Goal: Transaction & Acquisition: Download file/media

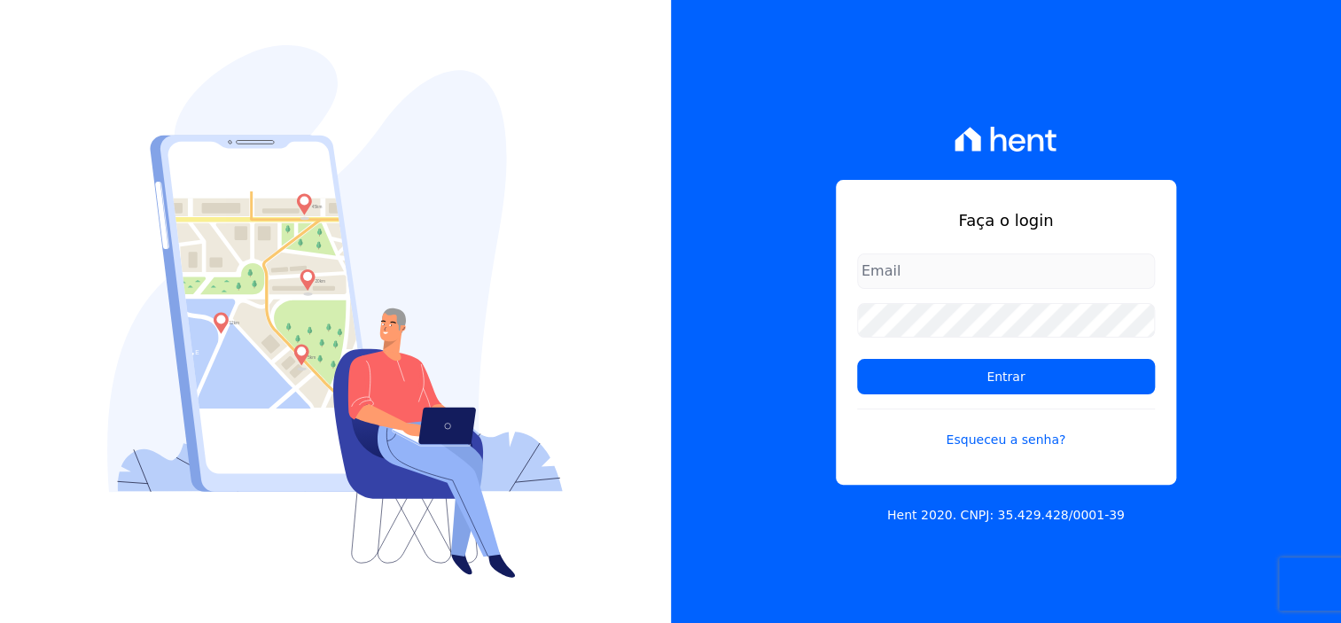
click at [975, 268] on input "email" at bounding box center [1006, 270] width 298 height 35
type input "[EMAIL_ADDRESS][DOMAIN_NAME]"
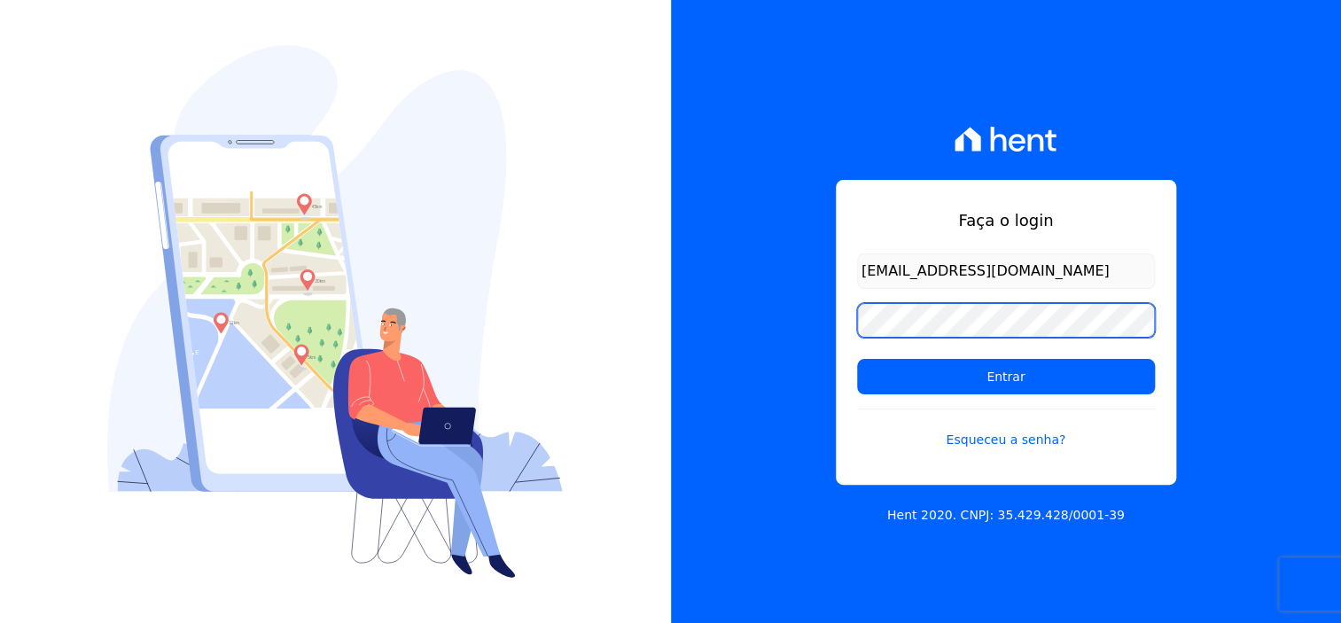
click at [768, 317] on div "Faça o login [EMAIL_ADDRESS][DOMAIN_NAME] Entrar Esqueceu a senha? Hent 2020. C…" at bounding box center [1006, 311] width 671 height 623
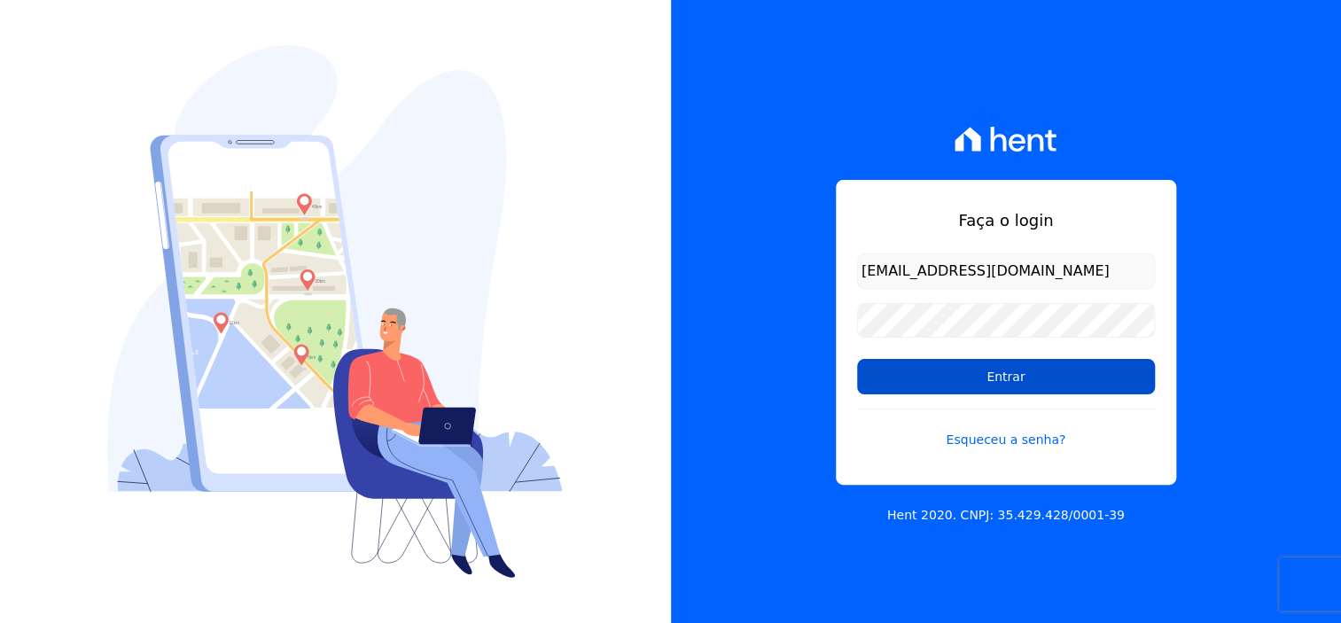
click at [1034, 378] on input "Entrar" at bounding box center [1006, 376] width 298 height 35
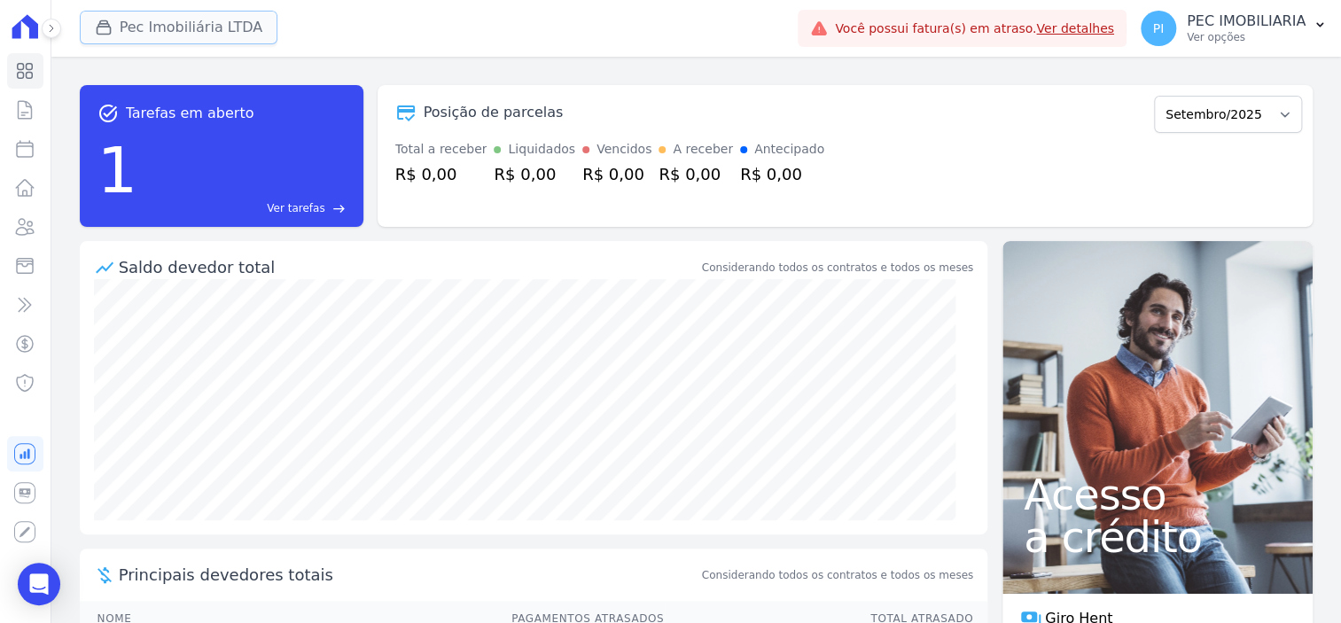
click at [220, 28] on button "Pec Imobiliária LTDA" at bounding box center [179, 28] width 199 height 34
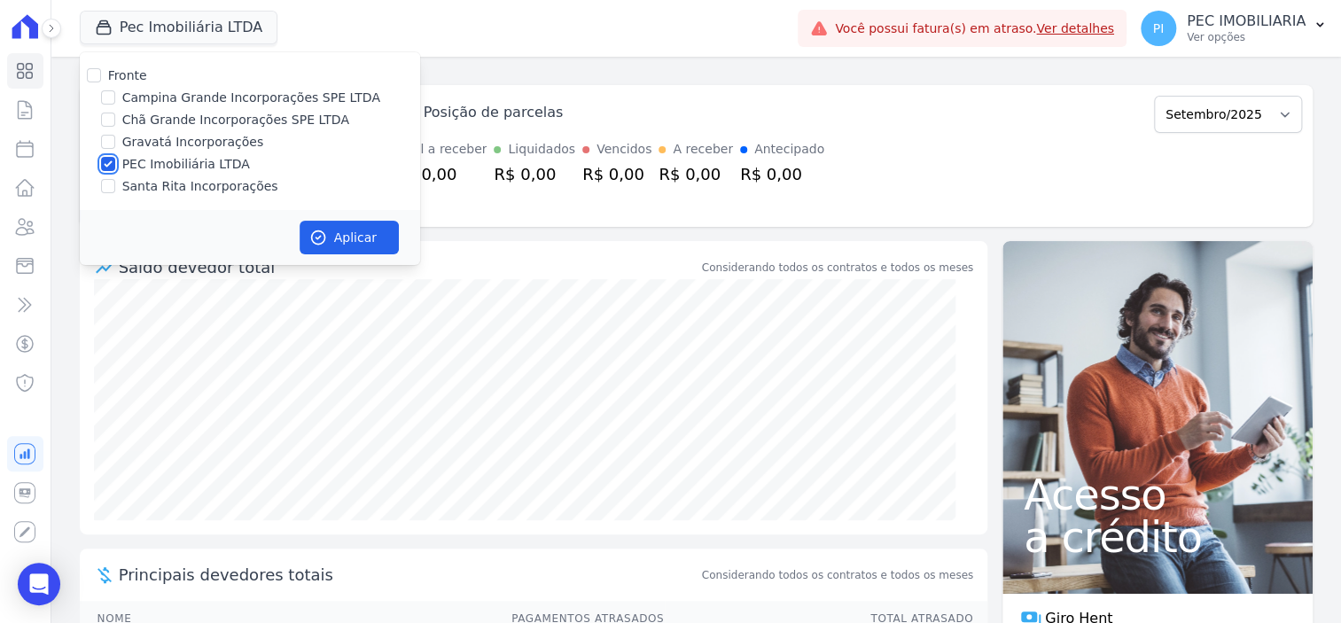
click at [111, 164] on input "PEC Imobiliária LTDA" at bounding box center [108, 164] width 14 height 14
checkbox input "false"
click at [110, 103] on input "Campina Grande Incorporações SPE LTDA" at bounding box center [108, 97] width 14 height 14
checkbox input "true"
click at [337, 240] on button "Aplicar" at bounding box center [349, 238] width 99 height 34
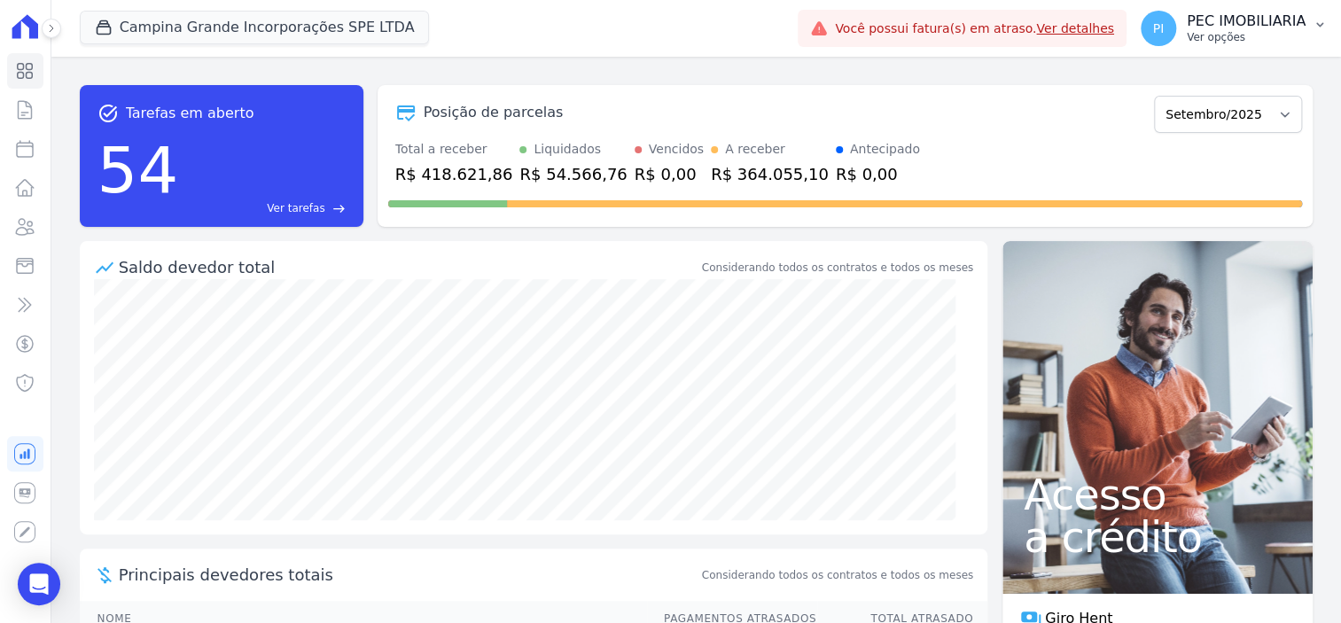
click at [1228, 28] on p "PEC IMOBILIARIA" at bounding box center [1246, 21] width 119 height 18
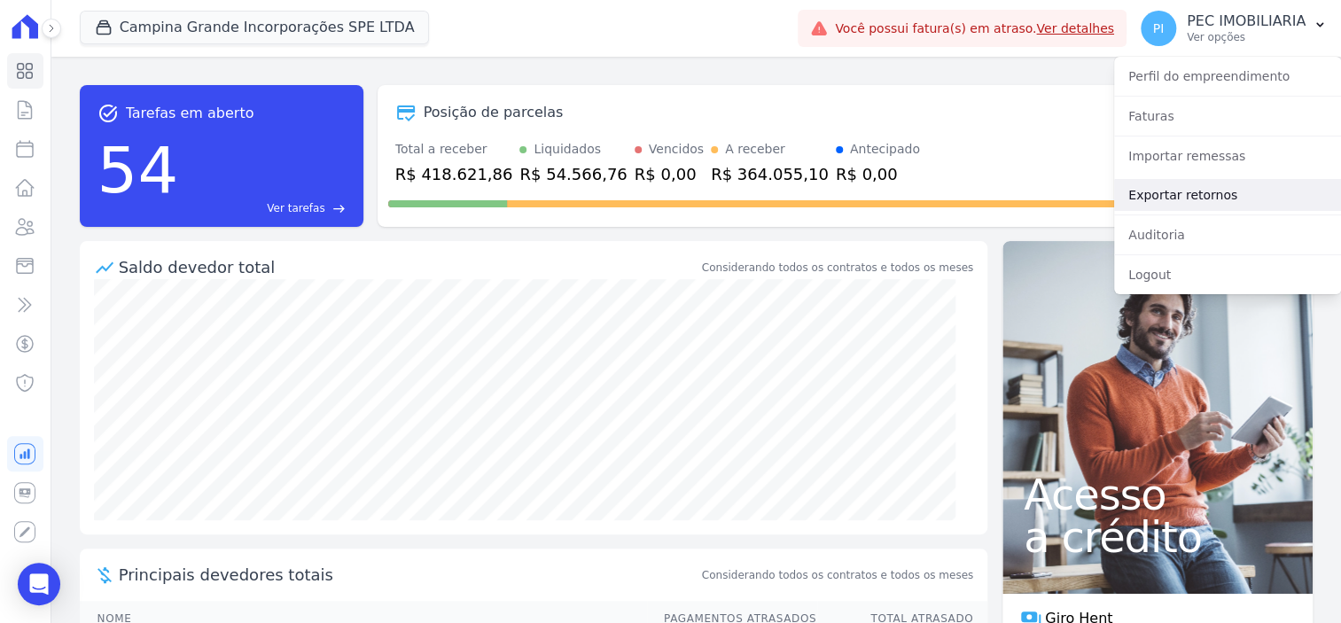
click at [1168, 200] on link "Exportar retornos" at bounding box center [1227, 195] width 227 height 32
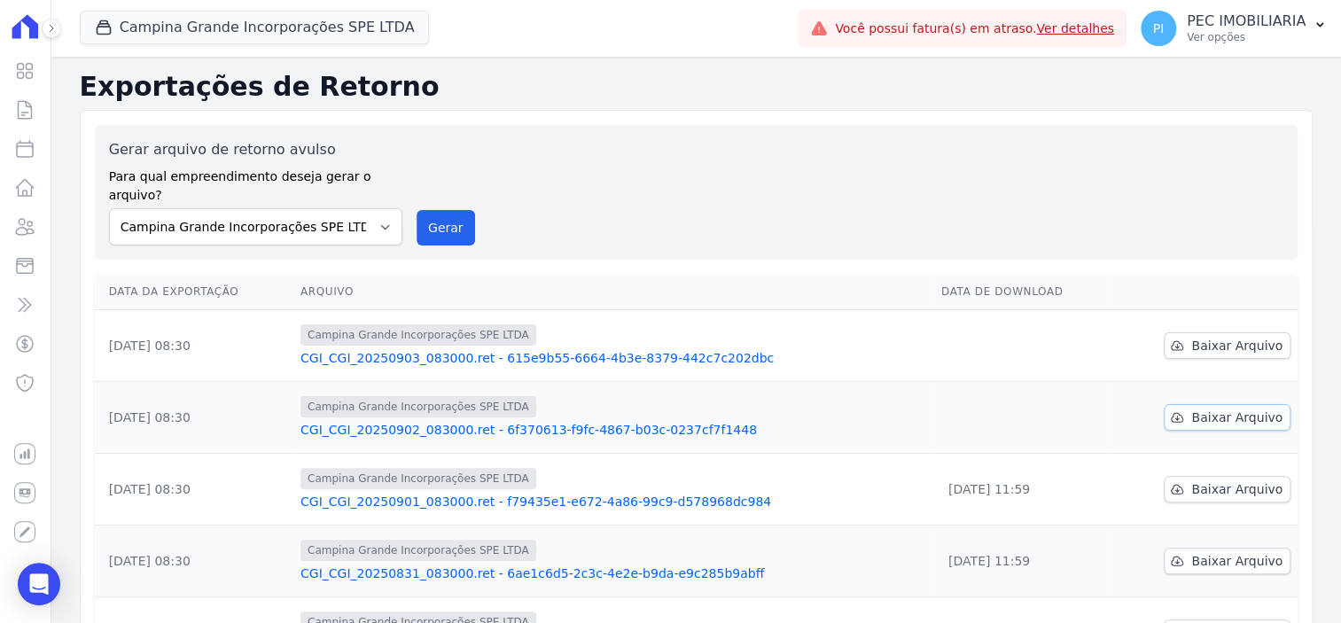
click at [1234, 409] on span "Baixar Arquivo" at bounding box center [1236, 418] width 91 height 18
click at [1218, 337] on span "Baixar Arquivo" at bounding box center [1236, 346] width 91 height 18
click at [232, 32] on button "Campina Grande Incorporações SPE LTDA" at bounding box center [255, 28] width 350 height 34
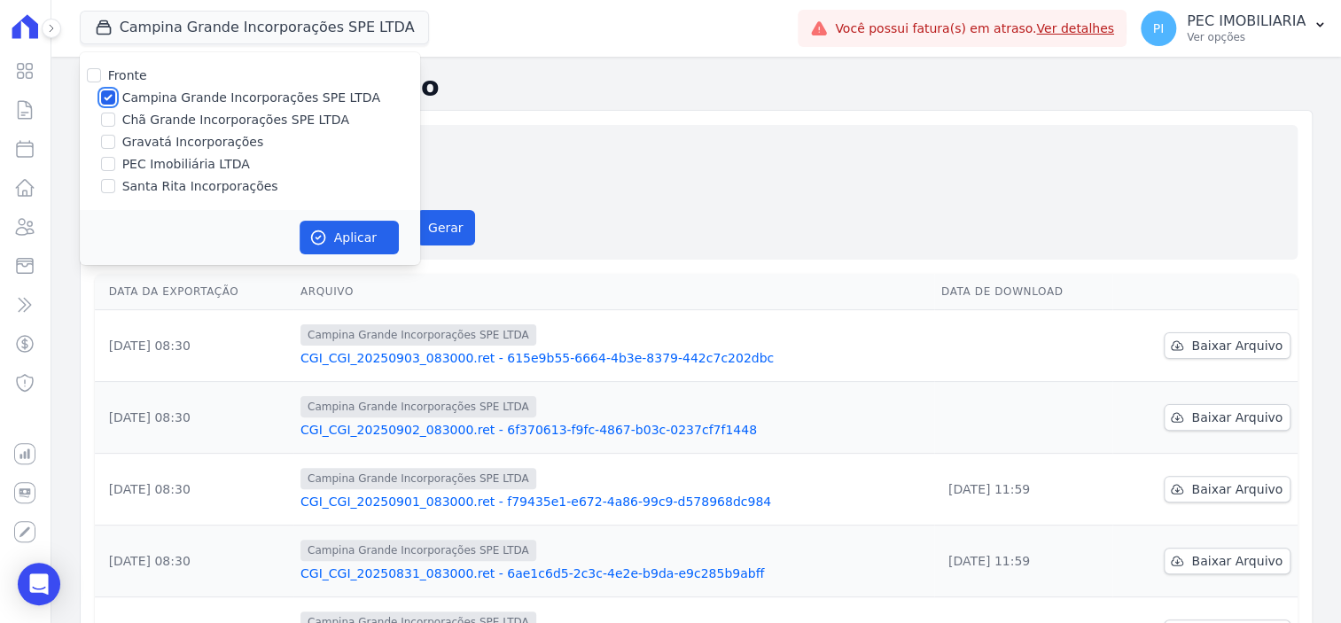
click at [104, 97] on input "Campina Grande Incorporações SPE LTDA" at bounding box center [108, 97] width 14 height 14
checkbox input "false"
drag, startPoint x: 114, startPoint y: 121, endPoint x: 144, endPoint y: 165, distance: 53.1
click at [114, 121] on input "Chã Grande Incorporações SPE LTDA" at bounding box center [108, 120] width 14 height 14
checkbox input "true"
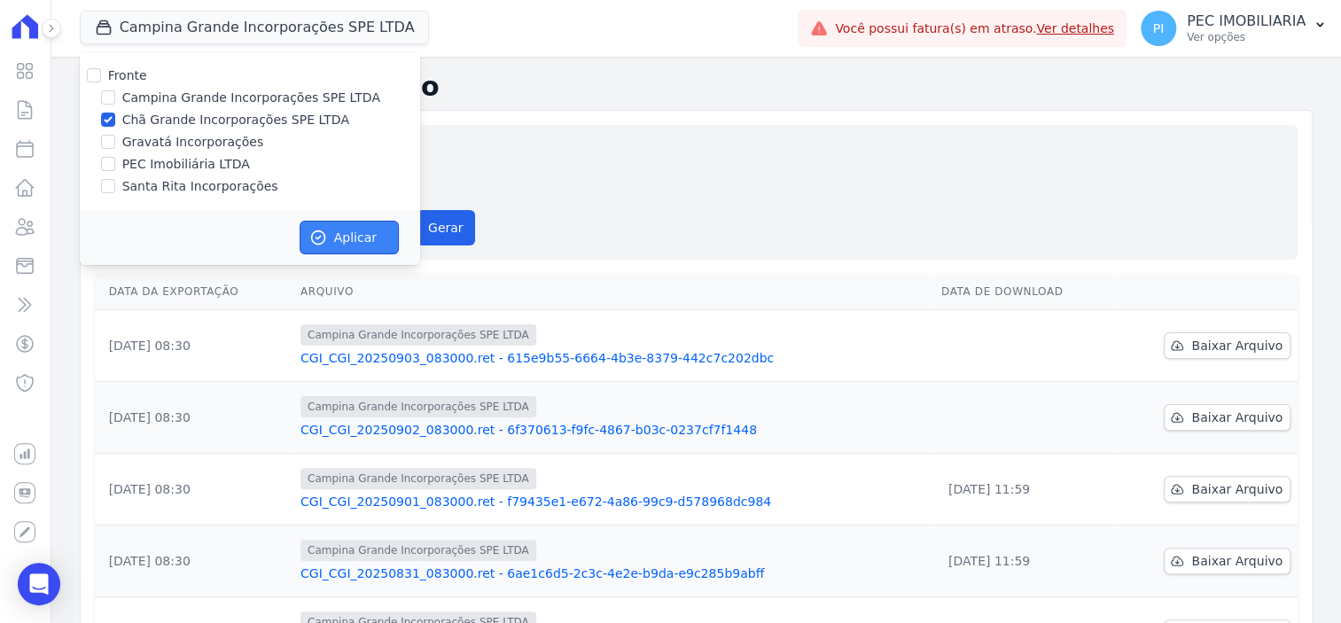
click at [366, 242] on button "Aplicar" at bounding box center [349, 238] width 99 height 34
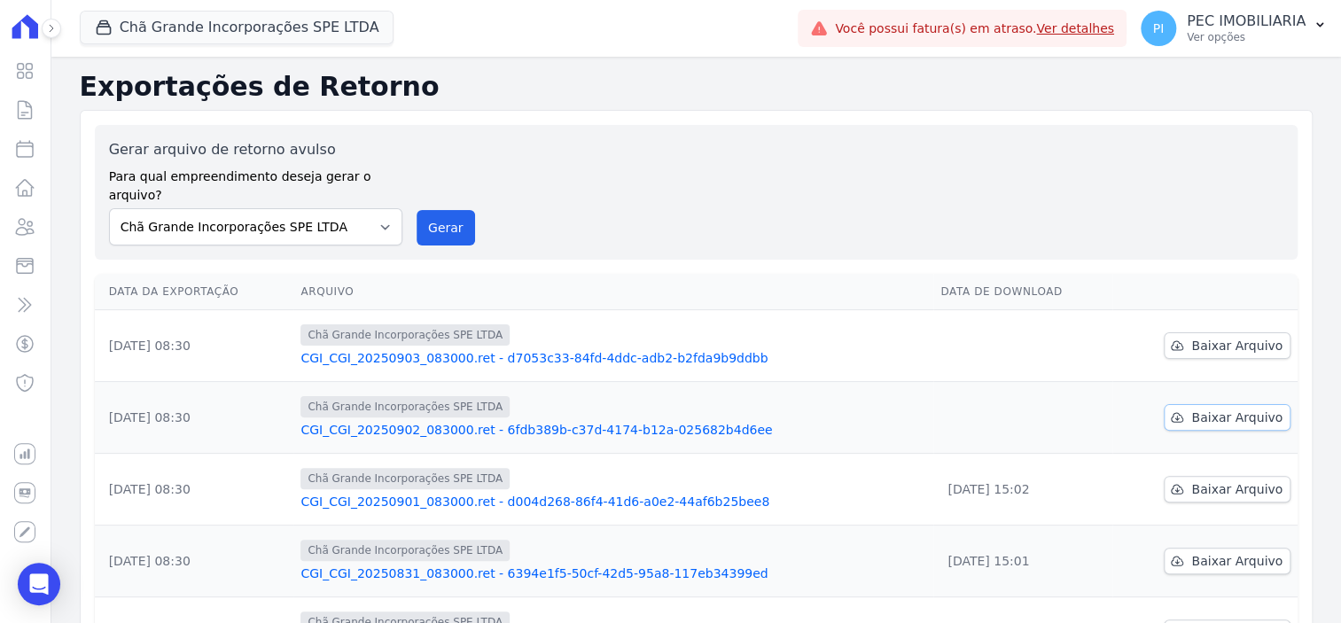
click at [1239, 409] on span "Baixar Arquivo" at bounding box center [1236, 418] width 91 height 18
click at [1211, 337] on span "Baixar Arquivo" at bounding box center [1236, 346] width 91 height 18
click at [196, 31] on button "Chã Grande Incorporações SPE LTDA" at bounding box center [237, 28] width 315 height 34
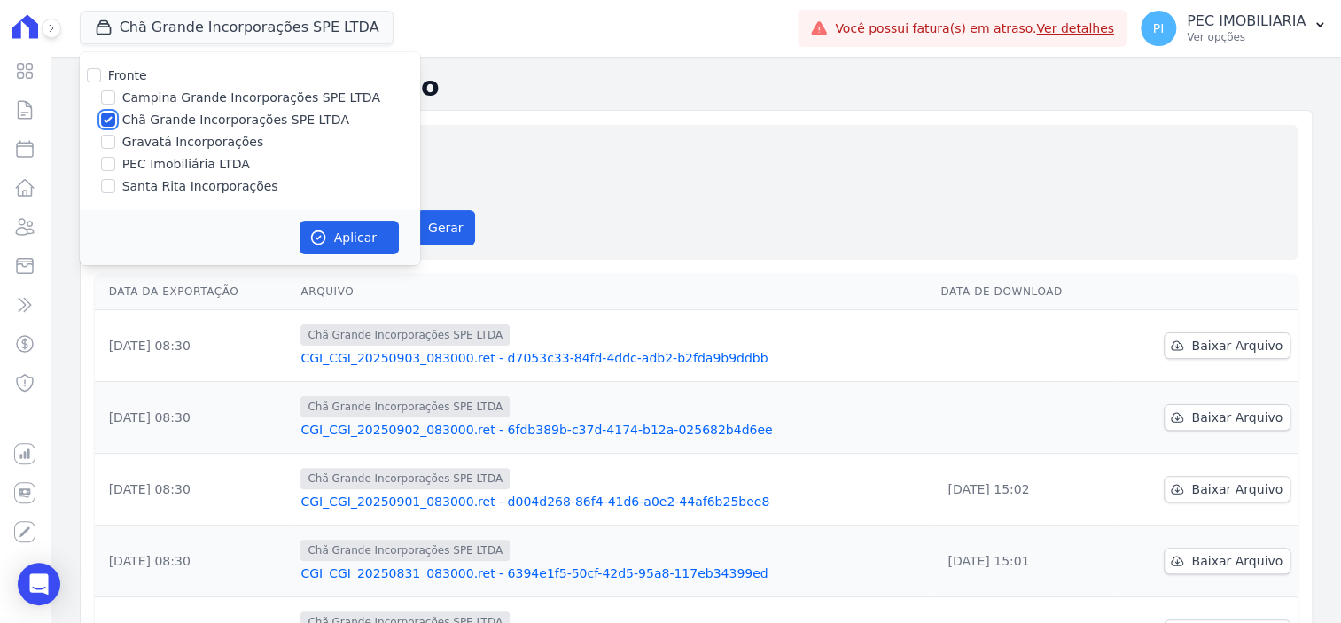
click at [101, 121] on input "Chã Grande Incorporações SPE LTDA" at bounding box center [108, 120] width 14 height 14
checkbox input "false"
click at [105, 141] on input "Gravatá Incorporações" at bounding box center [108, 142] width 14 height 14
checkbox input "true"
click at [329, 235] on button "Aplicar" at bounding box center [349, 238] width 99 height 34
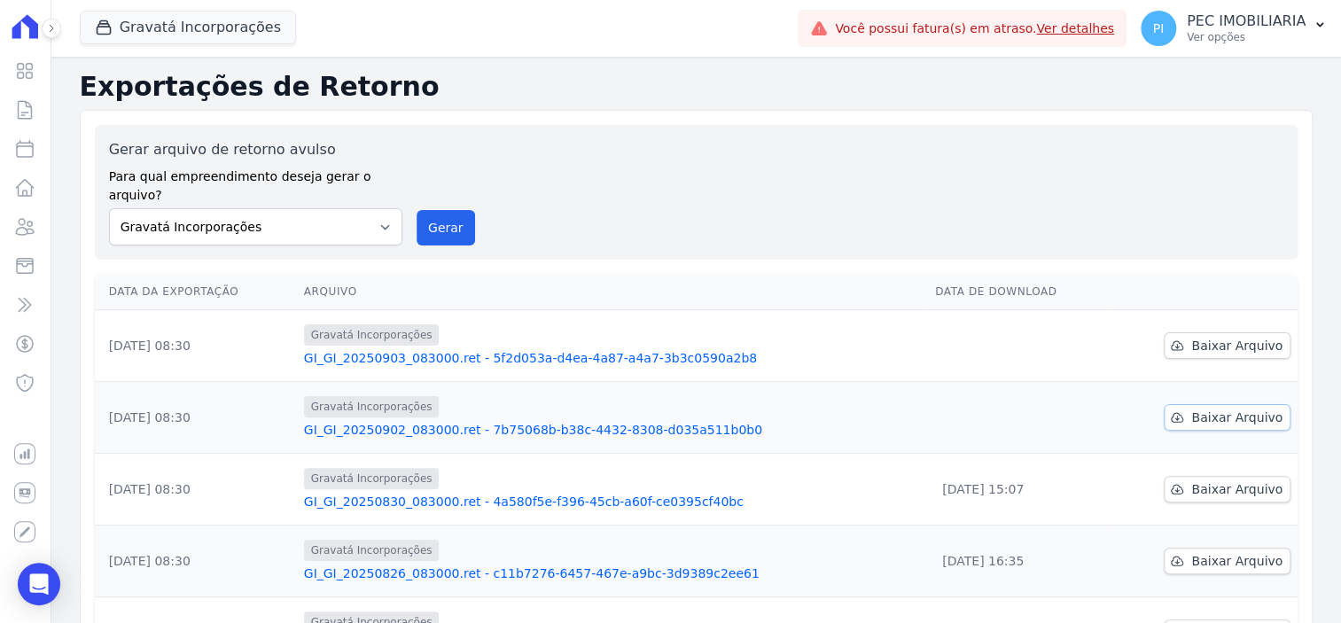
click at [1219, 409] on span "Baixar Arquivo" at bounding box center [1236, 418] width 91 height 18
click at [1231, 337] on span "Baixar Arquivo" at bounding box center [1236, 346] width 91 height 18
click at [165, 26] on button "Gravatá Incorporações" at bounding box center [188, 28] width 216 height 34
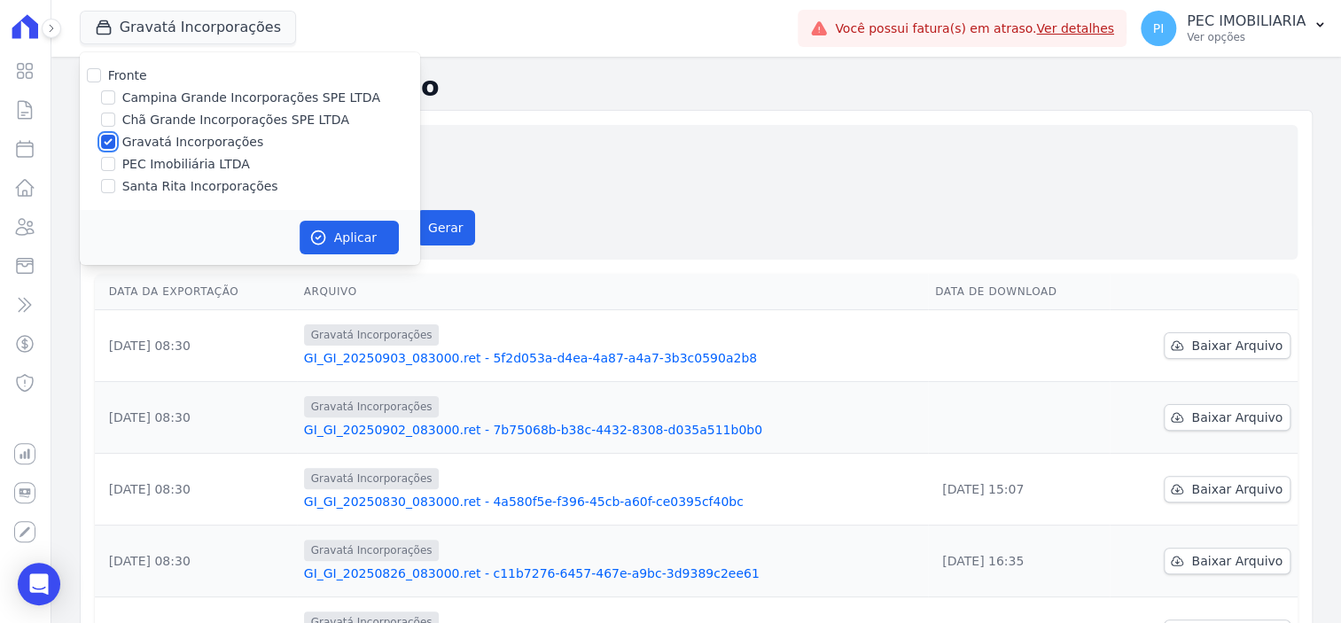
click at [108, 140] on input "Gravatá Incorporações" at bounding box center [108, 142] width 14 height 14
checkbox input "false"
click at [112, 187] on input "Santa Rita Incorporações" at bounding box center [108, 186] width 14 height 14
checkbox input "true"
click at [347, 237] on button "Aplicar" at bounding box center [349, 238] width 99 height 34
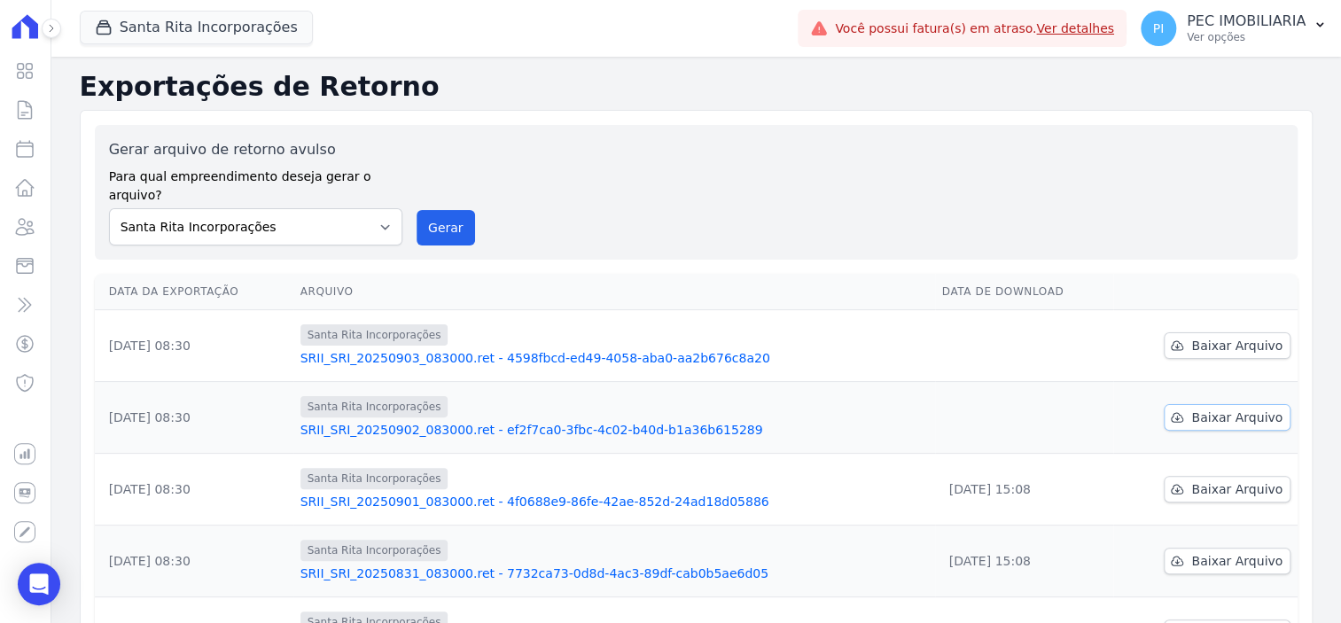
click at [1210, 409] on span "Baixar Arquivo" at bounding box center [1236, 418] width 91 height 18
click at [1302, 219] on div "Exportações de Retorno Gerar arquivo de retorno avulso Para qual empreendimento…" at bounding box center [696, 589] width 1290 height 1064
click at [1226, 337] on span "Baixar Arquivo" at bounding box center [1236, 346] width 91 height 18
click at [187, 28] on button "Santa Rita Incorporações" at bounding box center [196, 28] width 233 height 34
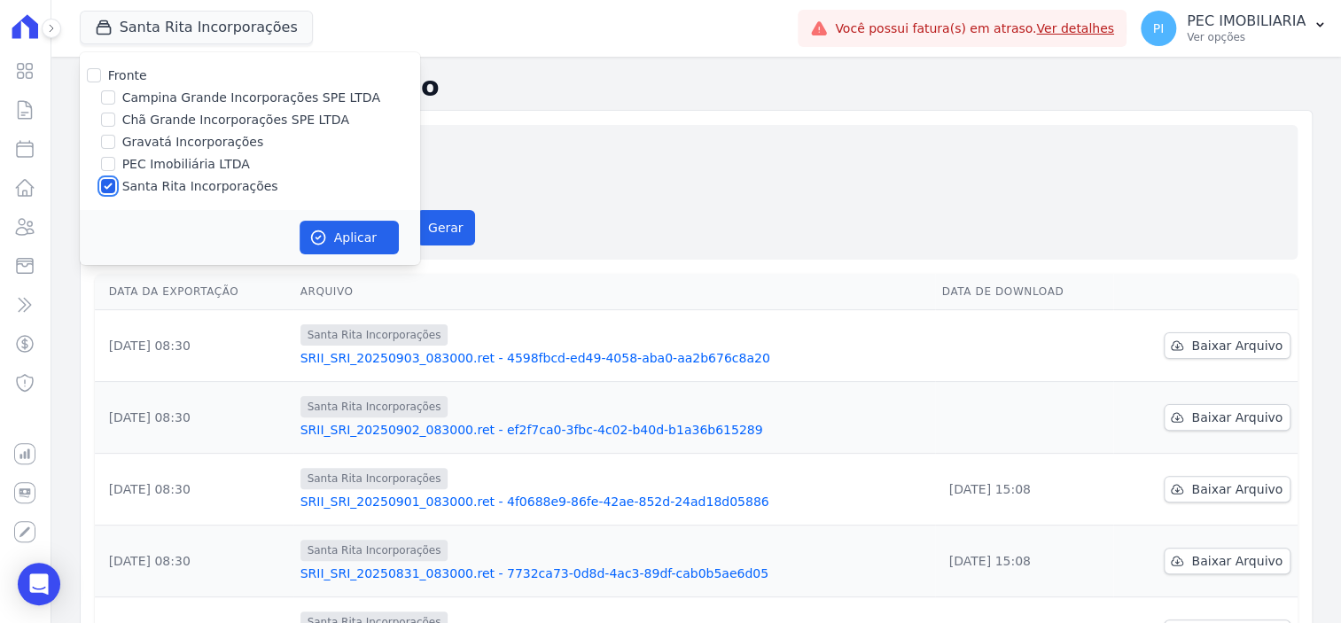
click at [108, 188] on input "Santa Rita Incorporações" at bounding box center [108, 186] width 14 height 14
checkbox input "false"
click at [115, 96] on div "Campina Grande Incorporações SPE LTDA" at bounding box center [250, 98] width 340 height 19
click at [108, 97] on input "Campina Grande Incorporações SPE LTDA" at bounding box center [108, 97] width 14 height 14
checkbox input "true"
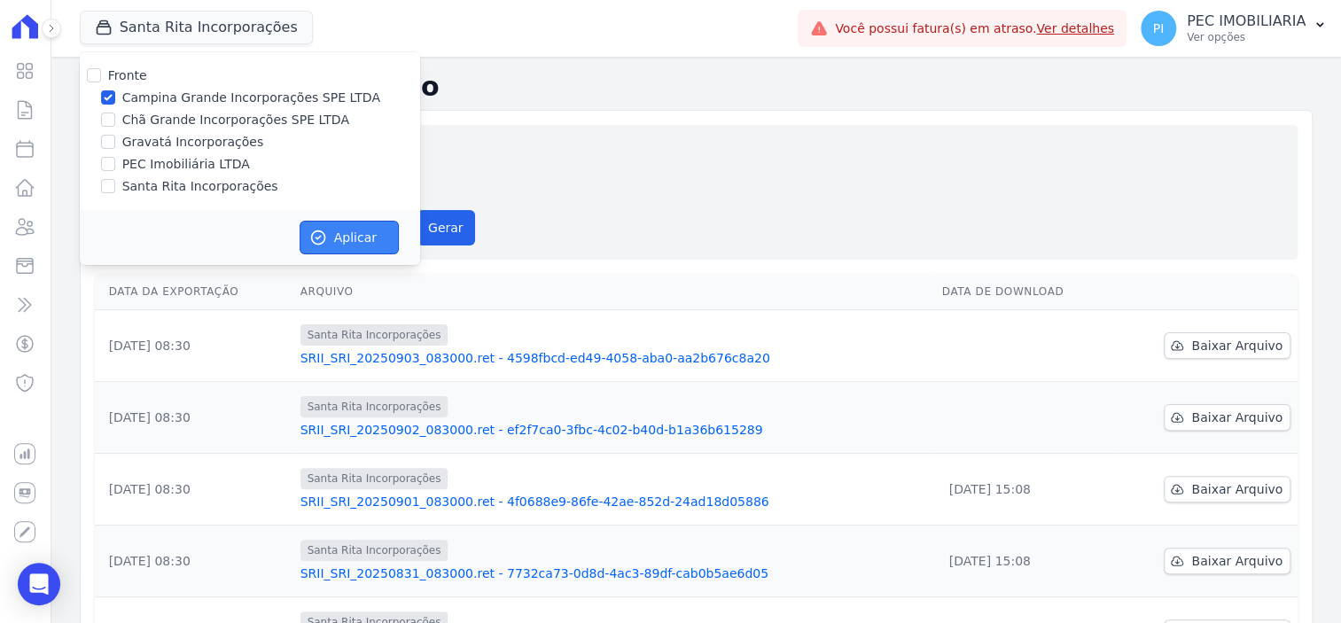
click at [344, 238] on button "Aplicar" at bounding box center [349, 238] width 99 height 34
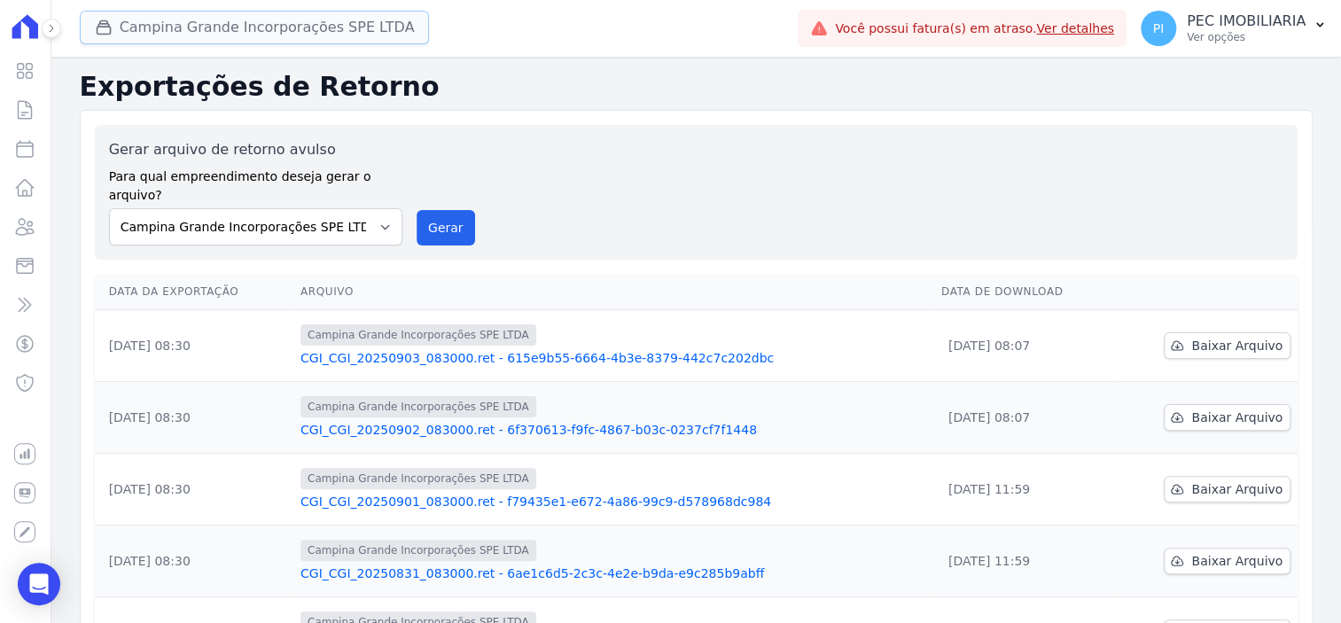
click at [152, 22] on button "Campina Grande Incorporações SPE LTDA" at bounding box center [255, 28] width 350 height 34
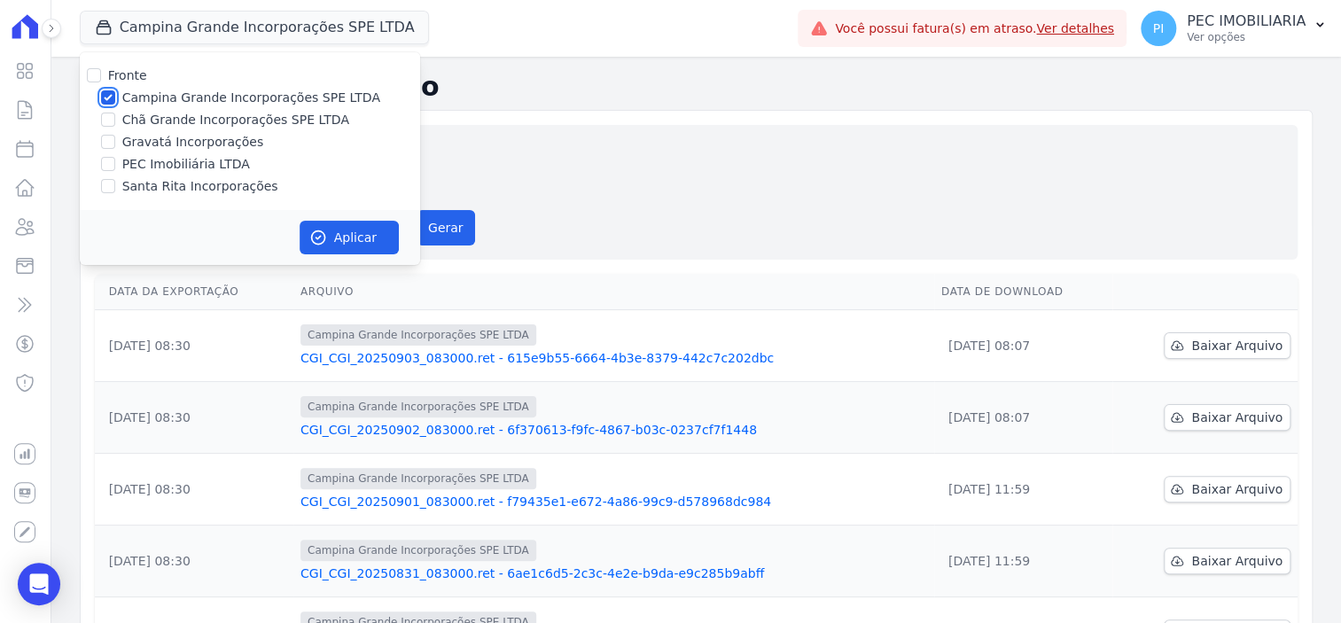
click at [104, 94] on input "Campina Grande Incorporações SPE LTDA" at bounding box center [108, 97] width 14 height 14
checkbox input "false"
click at [110, 125] on input "Chã Grande Incorporações SPE LTDA" at bounding box center [108, 120] width 14 height 14
checkbox input "true"
click at [343, 229] on button "Aplicar" at bounding box center [349, 238] width 99 height 34
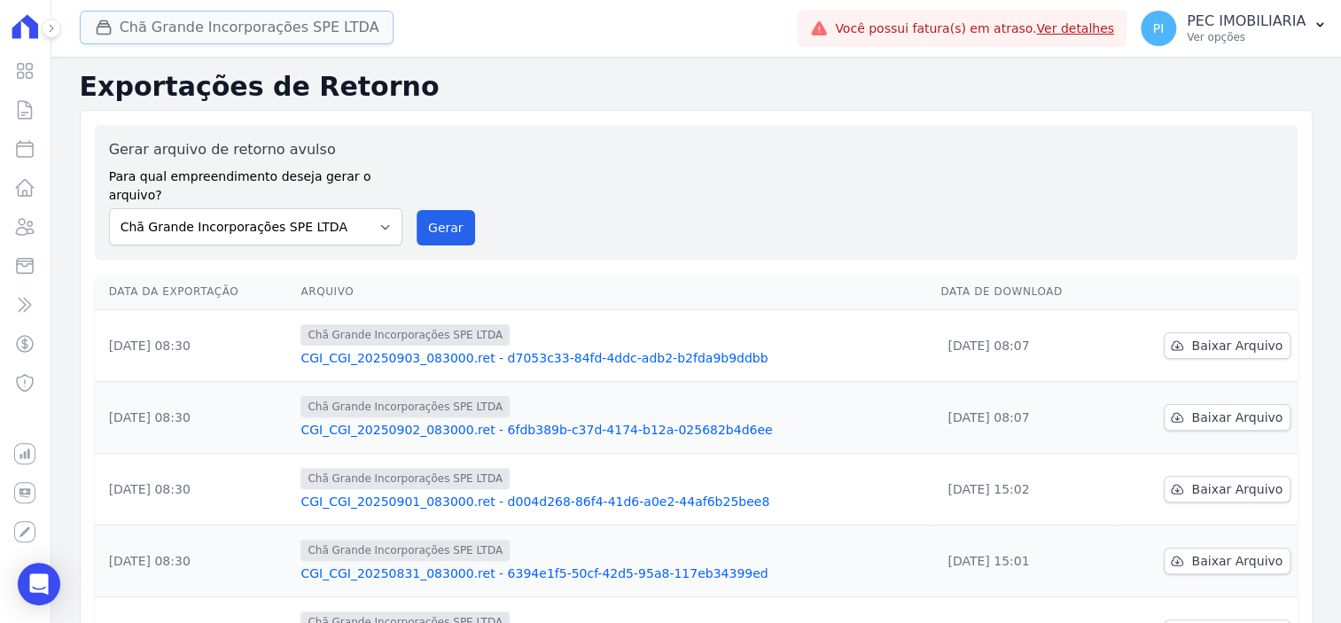
click at [180, 22] on button "Chã Grande Incorporações SPE LTDA" at bounding box center [237, 28] width 315 height 34
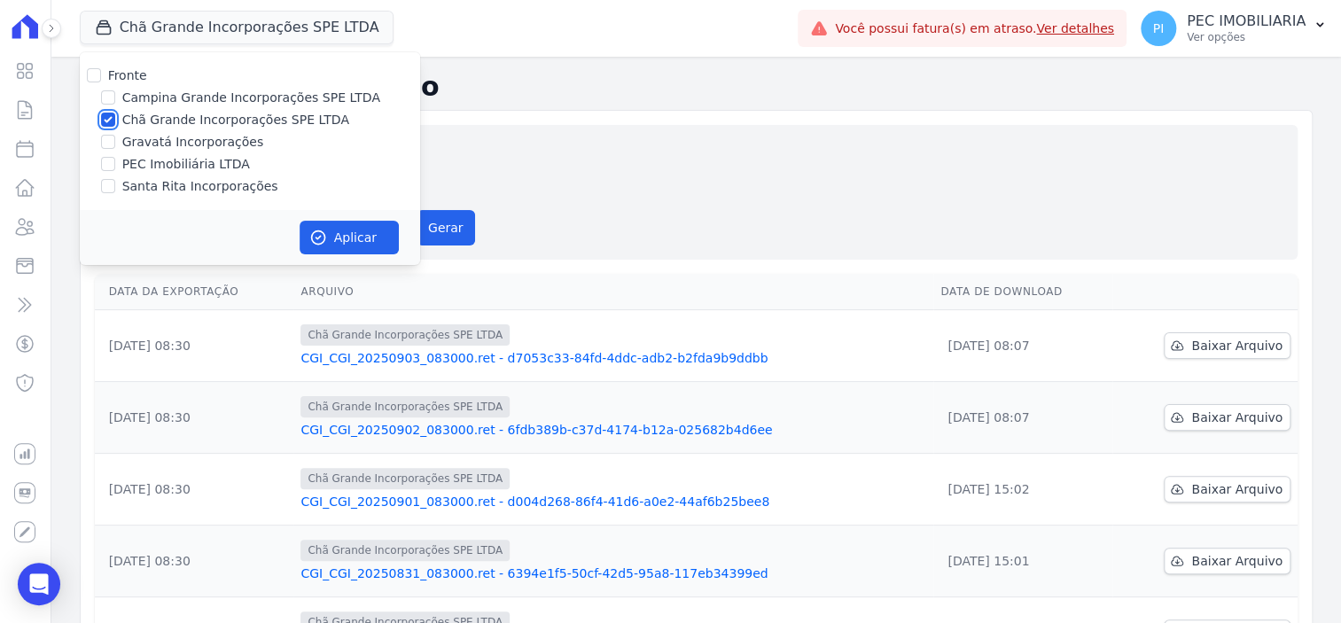
click at [108, 115] on input "Chã Grande Incorporações SPE LTDA" at bounding box center [108, 120] width 14 height 14
checkbox input "false"
click at [105, 101] on input "Campina Grande Incorporações SPE LTDA" at bounding box center [108, 97] width 14 height 14
checkbox input "true"
click at [347, 239] on button "Aplicar" at bounding box center [349, 238] width 99 height 34
